Goal: Navigation & Orientation: Find specific page/section

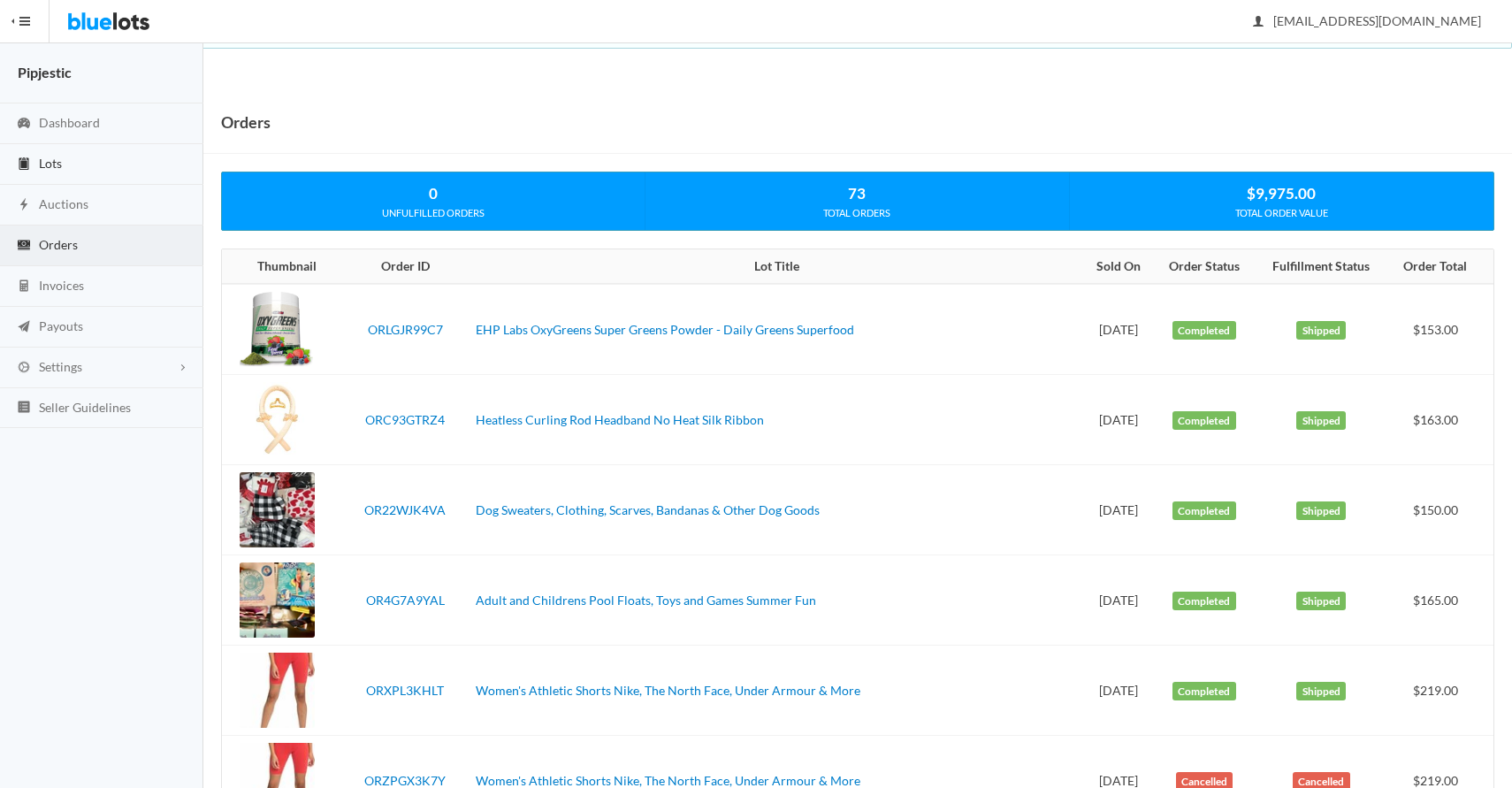
click at [76, 175] on link "Lots" at bounding box center [101, 164] width 204 height 40
